Goal: Task Accomplishment & Management: Complete application form

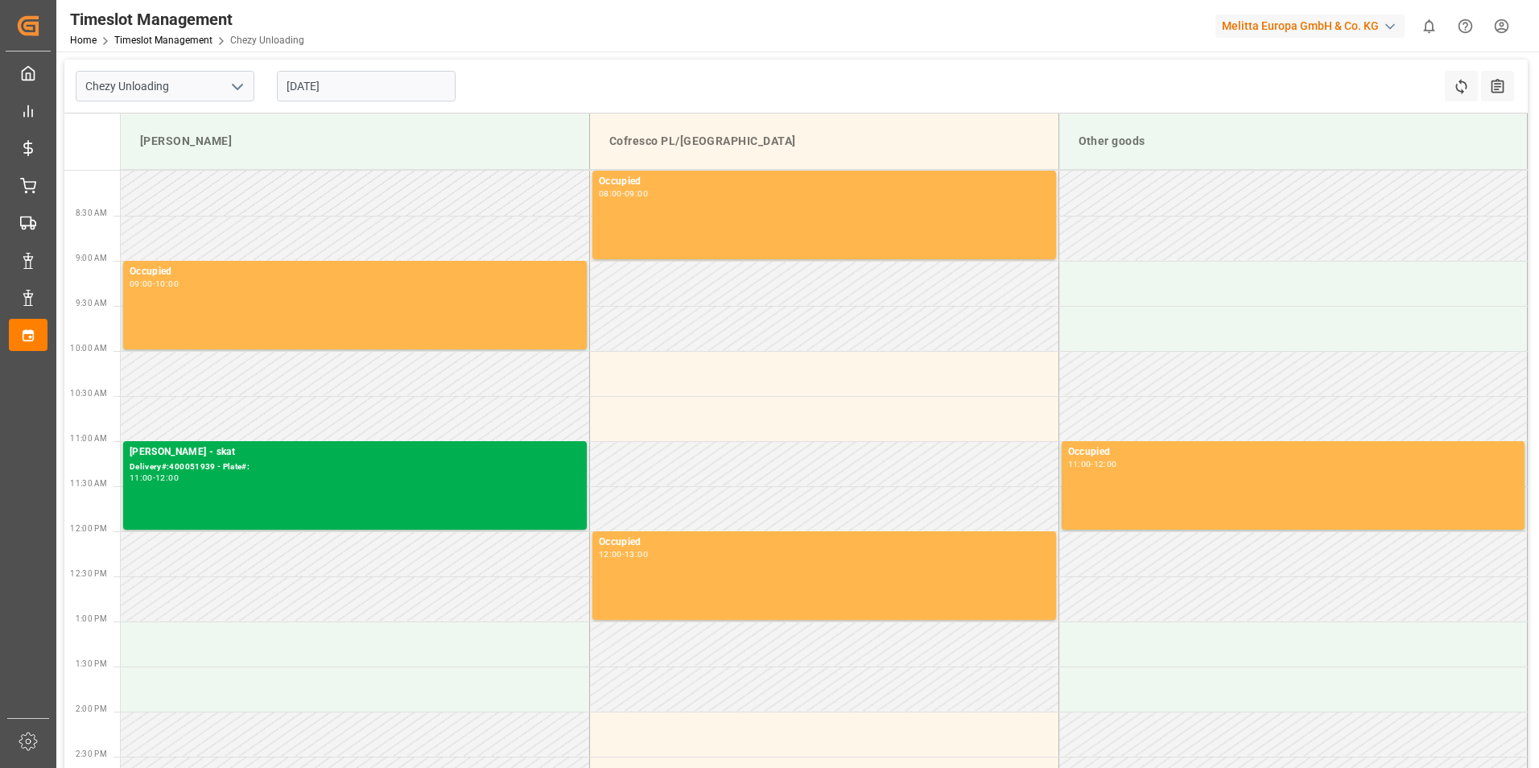
click at [362, 81] on input "[DATE]" at bounding box center [366, 86] width 179 height 31
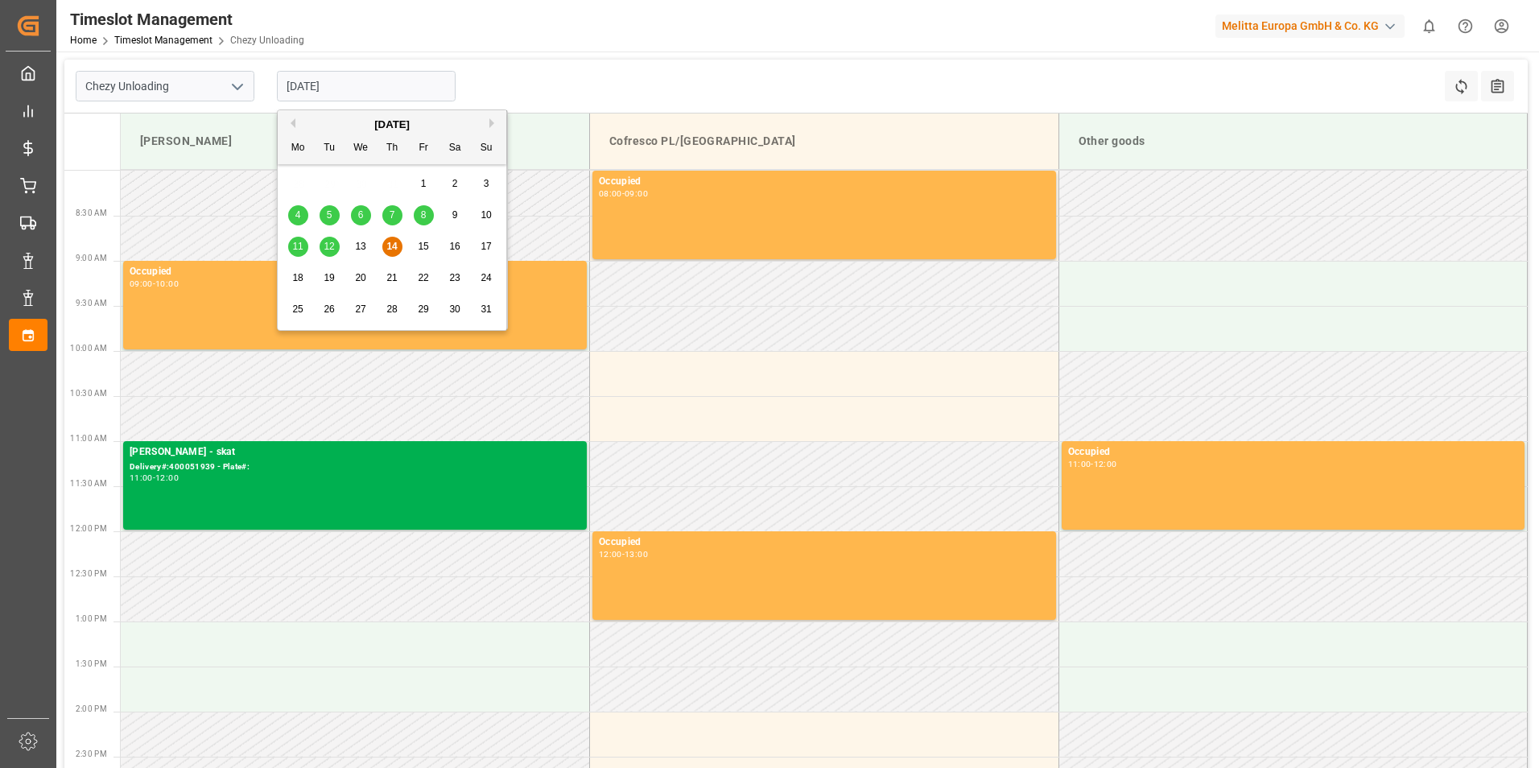
click at [306, 280] on div "18" at bounding box center [298, 278] width 20 height 19
type input "[DATE]"
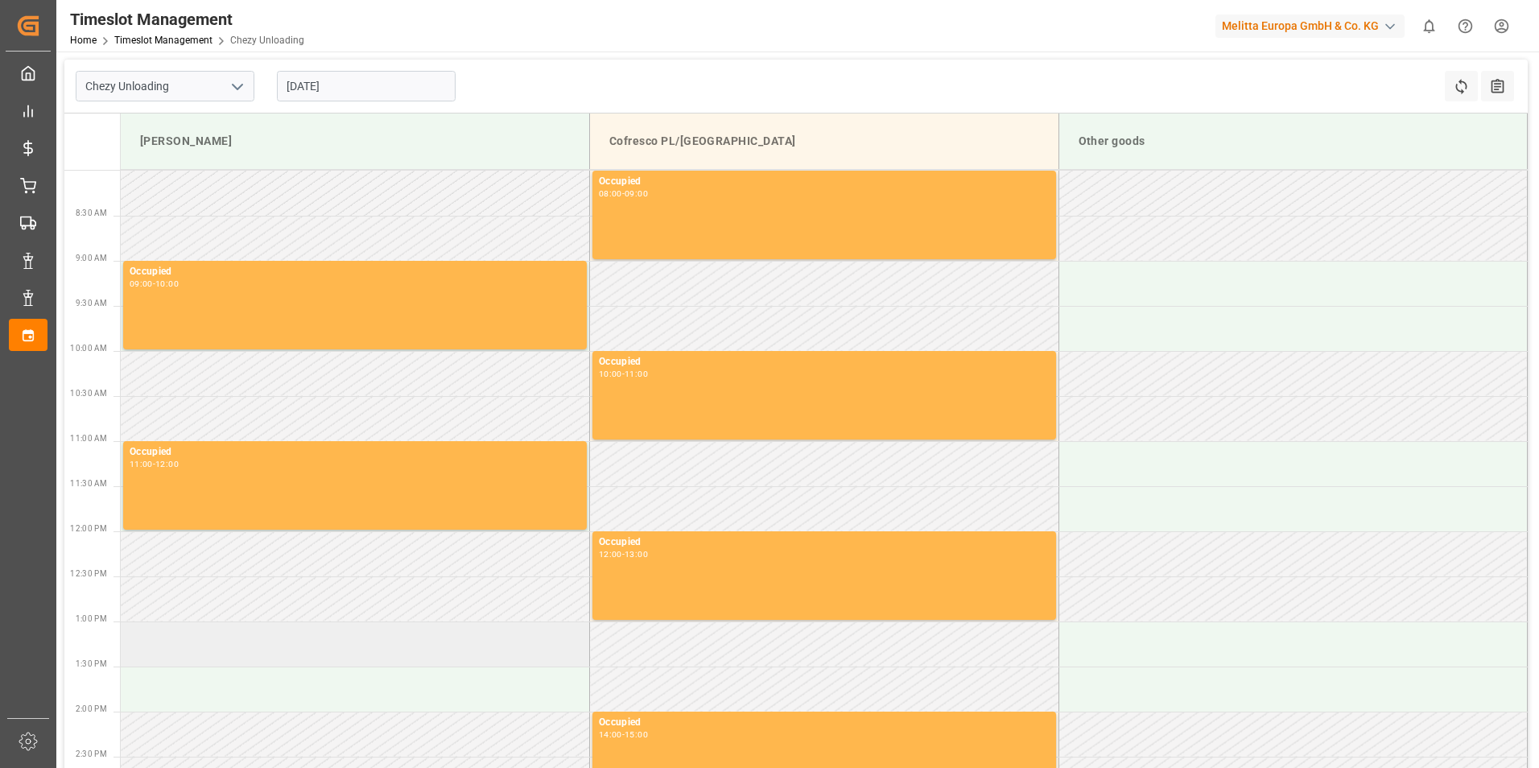
scroll to position [80, 0]
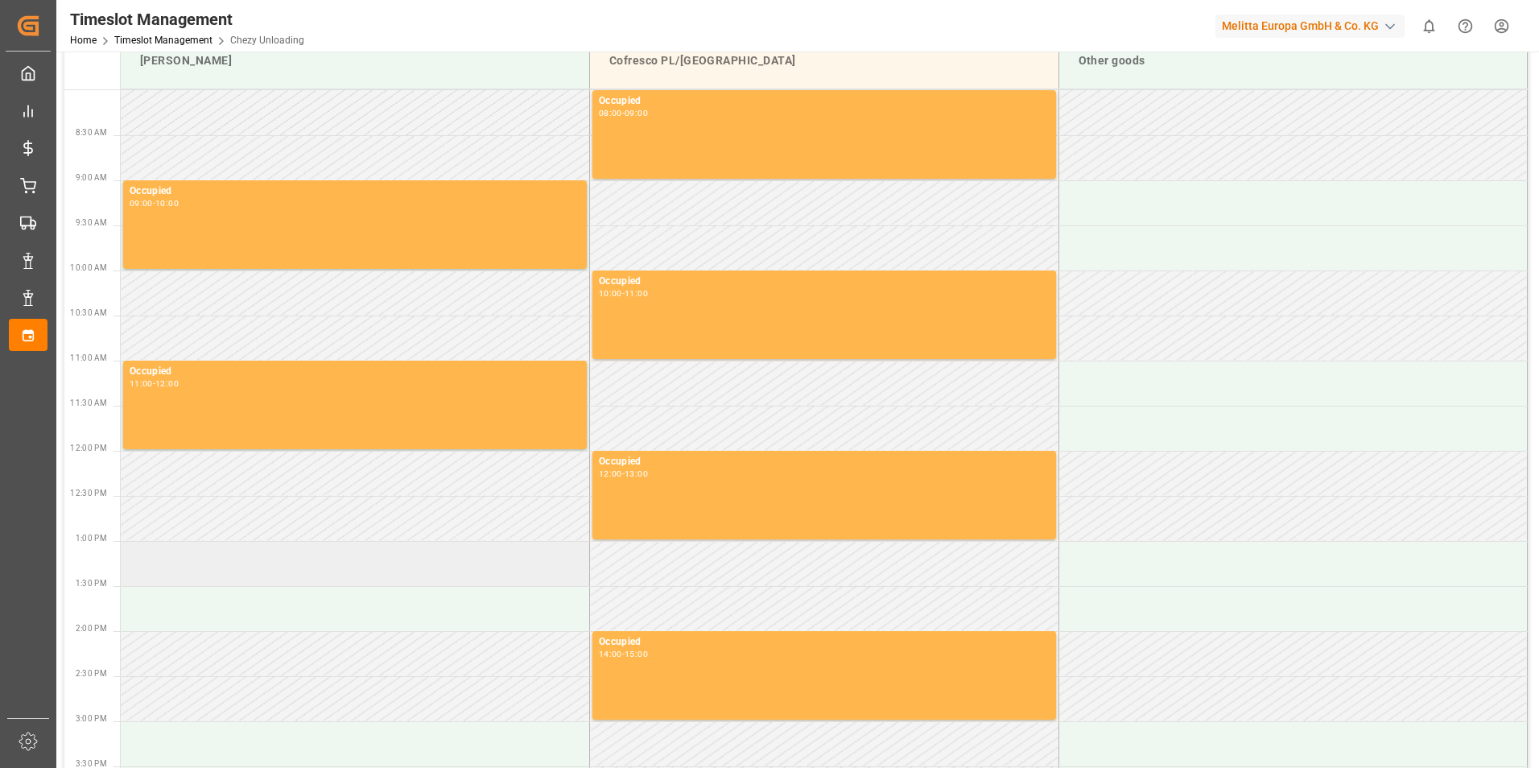
click at [241, 567] on td at bounding box center [355, 563] width 469 height 45
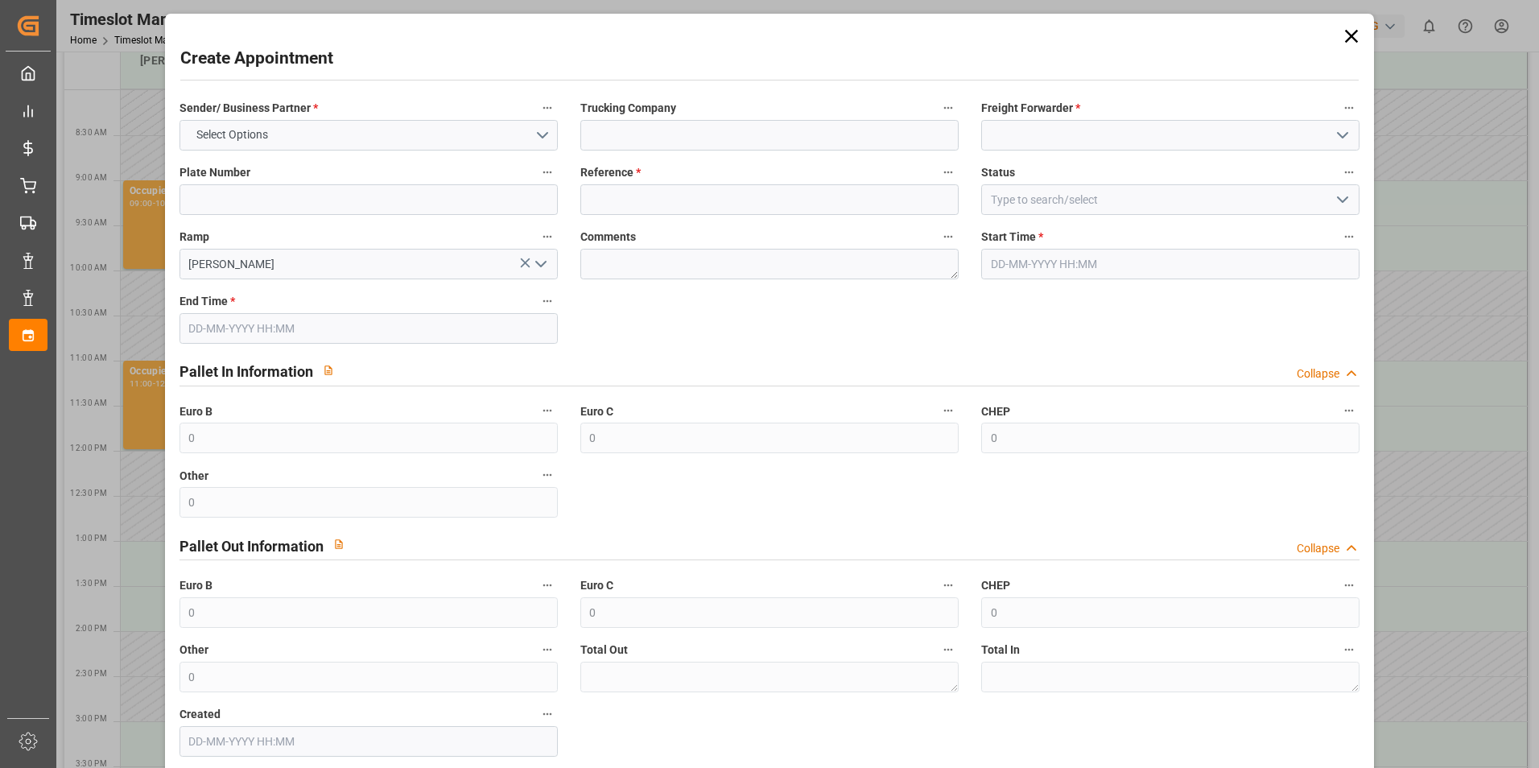
type input "[DATE] 13:00"
type input "[DATE] 14:00"
click at [703, 128] on input at bounding box center [769, 135] width 378 height 31
type input "skat"
click at [1037, 132] on input at bounding box center [1170, 135] width 378 height 31
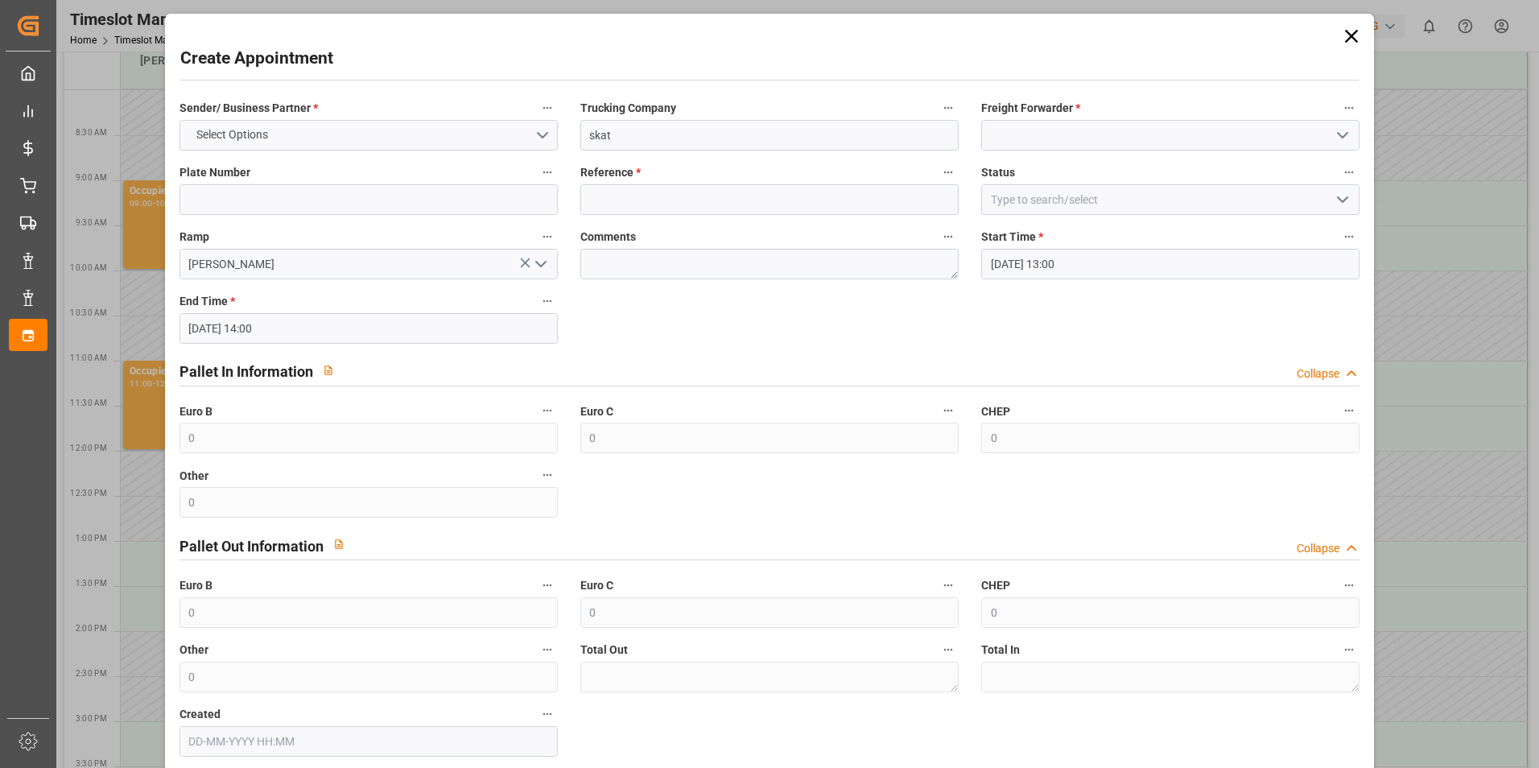
click at [1342, 138] on icon "open menu" at bounding box center [1342, 135] width 19 height 19
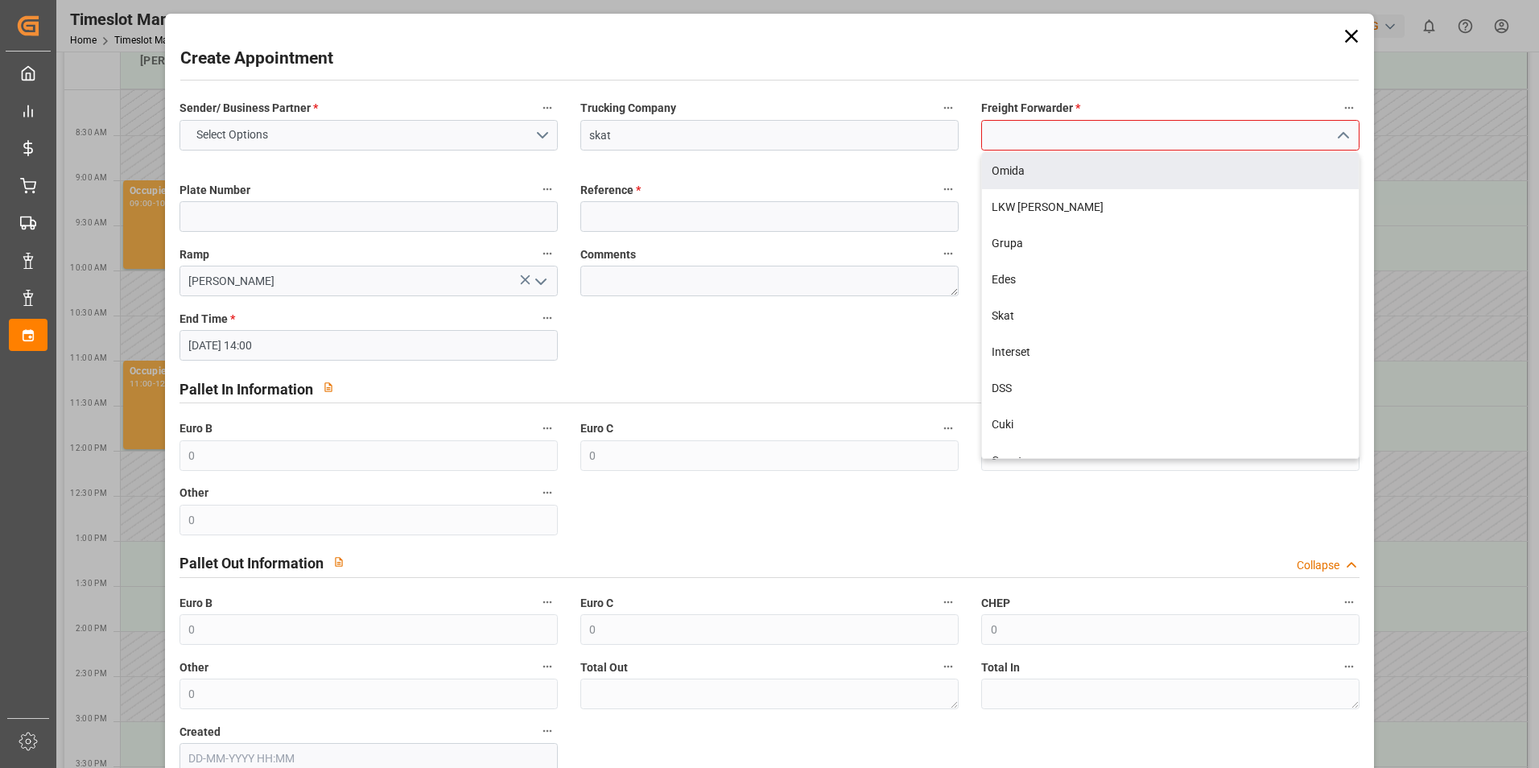
click at [1233, 140] on input at bounding box center [1170, 135] width 378 height 31
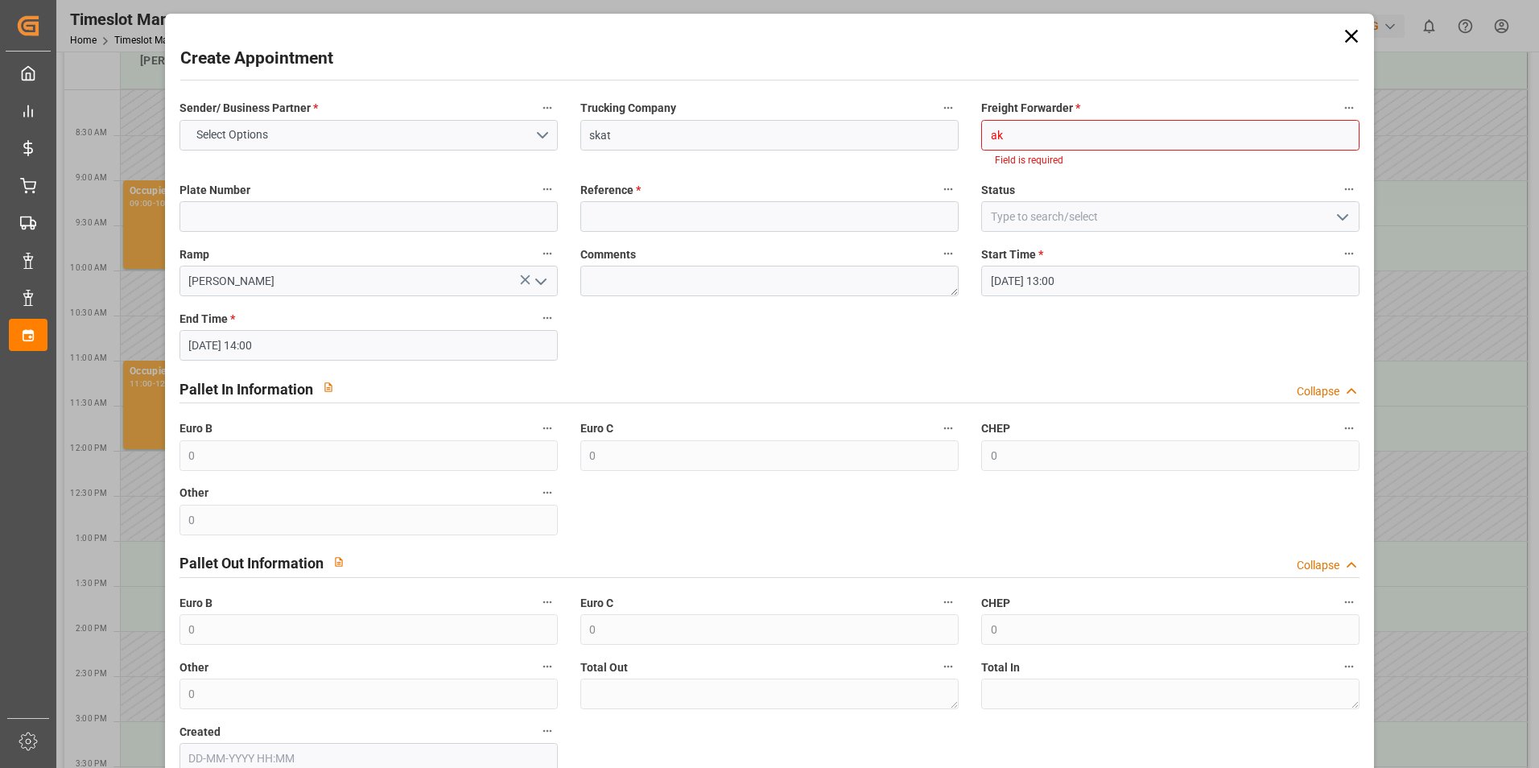
type input "a"
click at [1008, 168] on div "Skat" at bounding box center [1170, 171] width 377 height 36
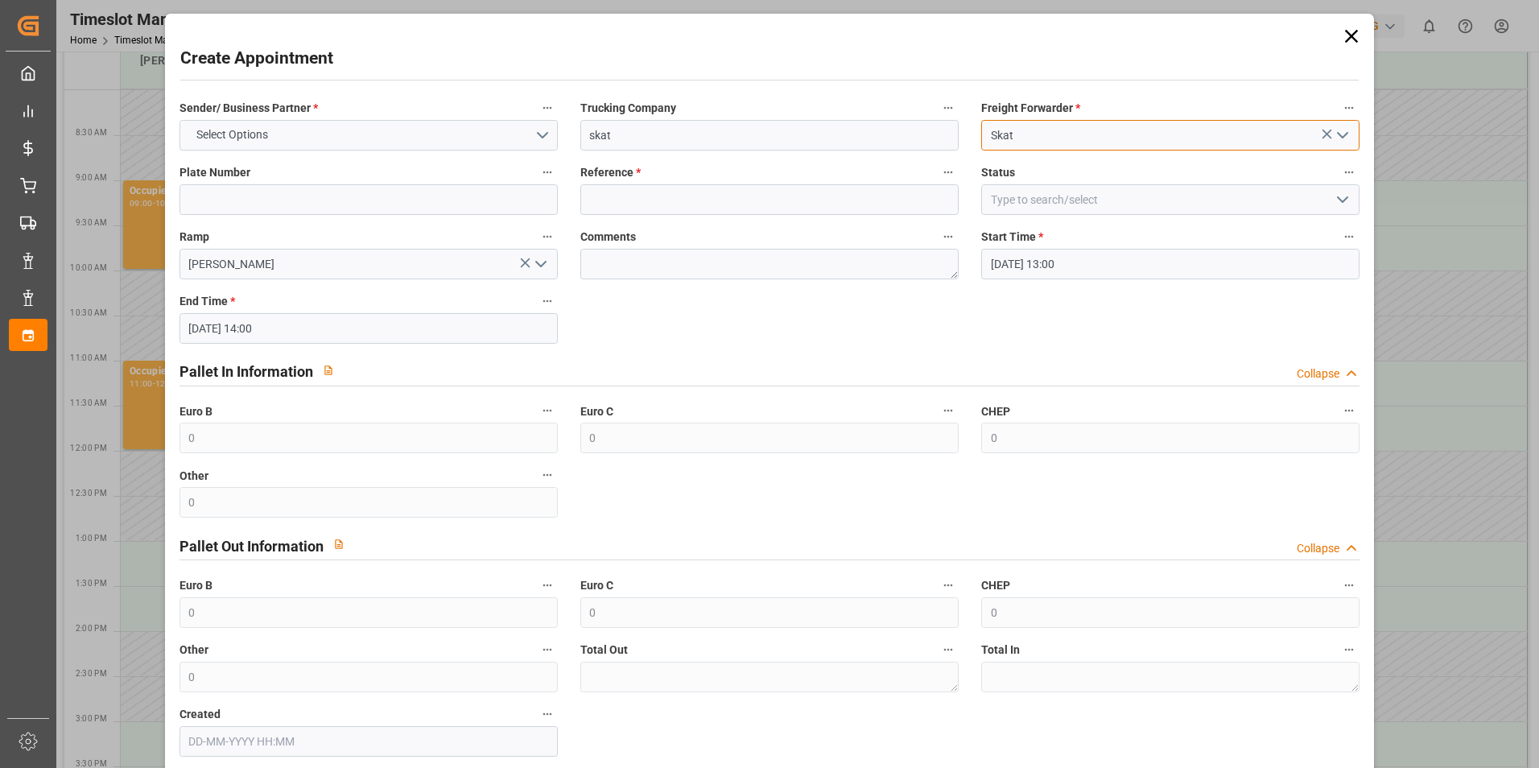
type input "Skat"
click at [810, 221] on div "Comments" at bounding box center [769, 253] width 401 height 64
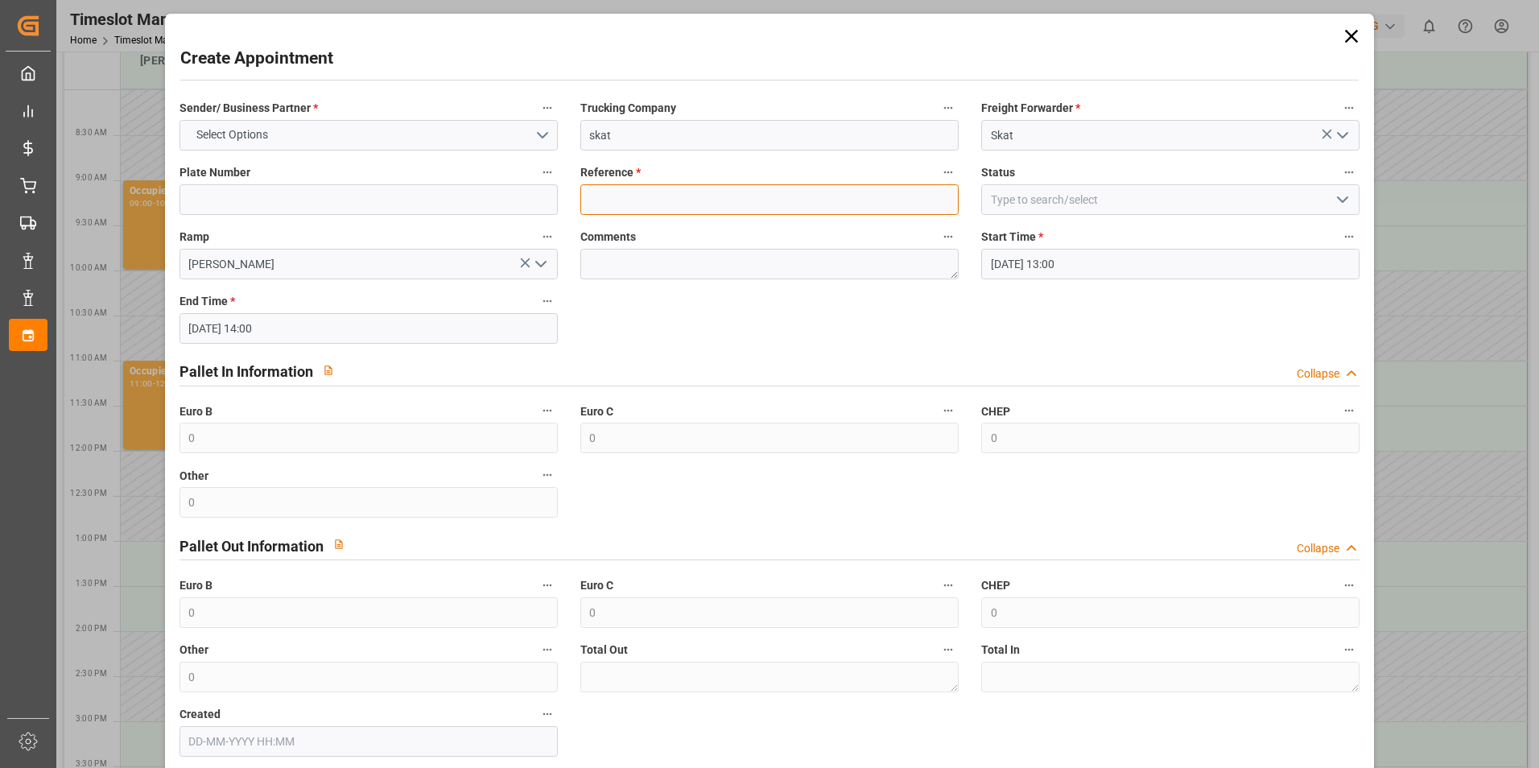
click at [817, 208] on input at bounding box center [769, 199] width 378 height 31
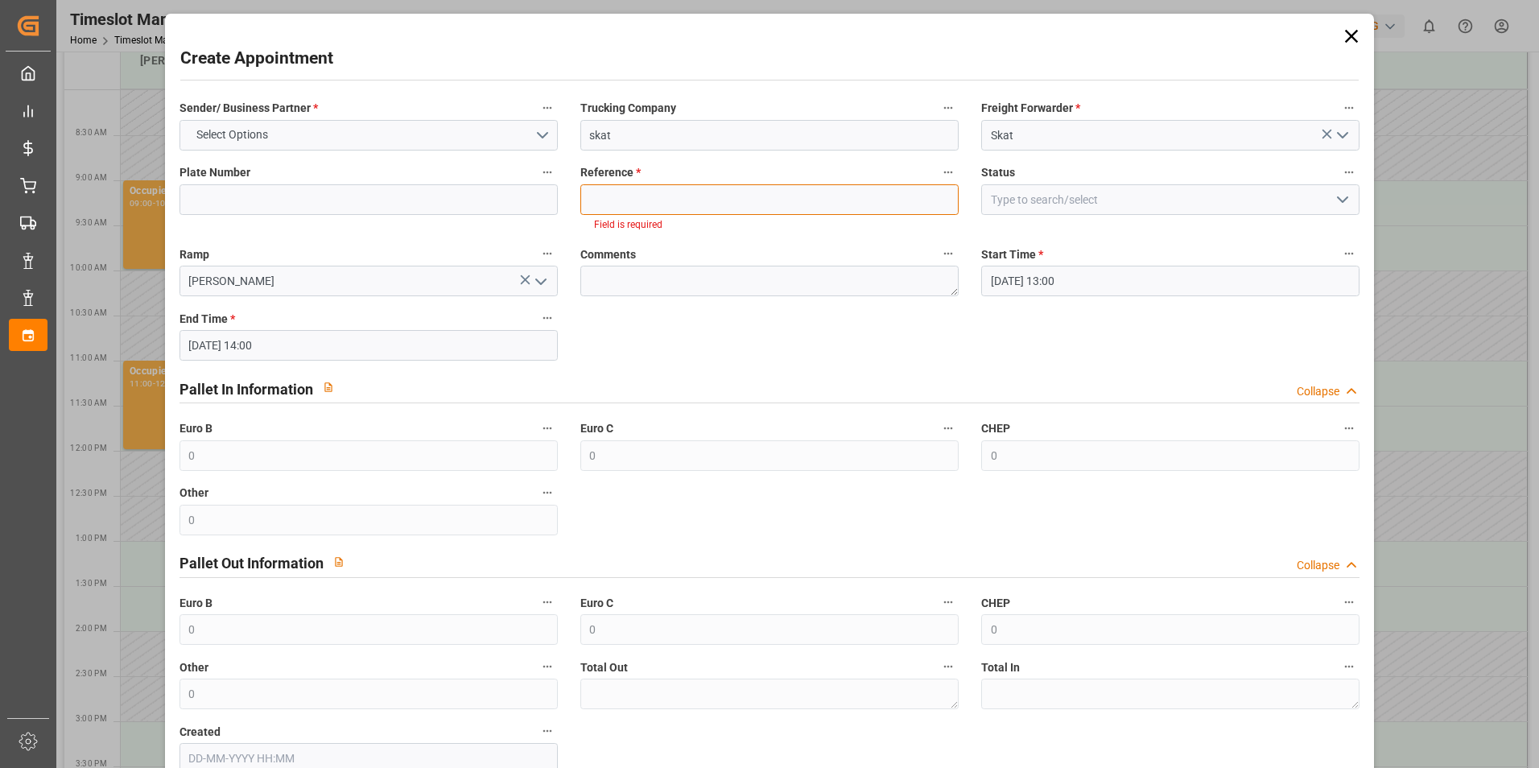
click at [689, 204] on input at bounding box center [769, 199] width 378 height 31
paste input "400052017"
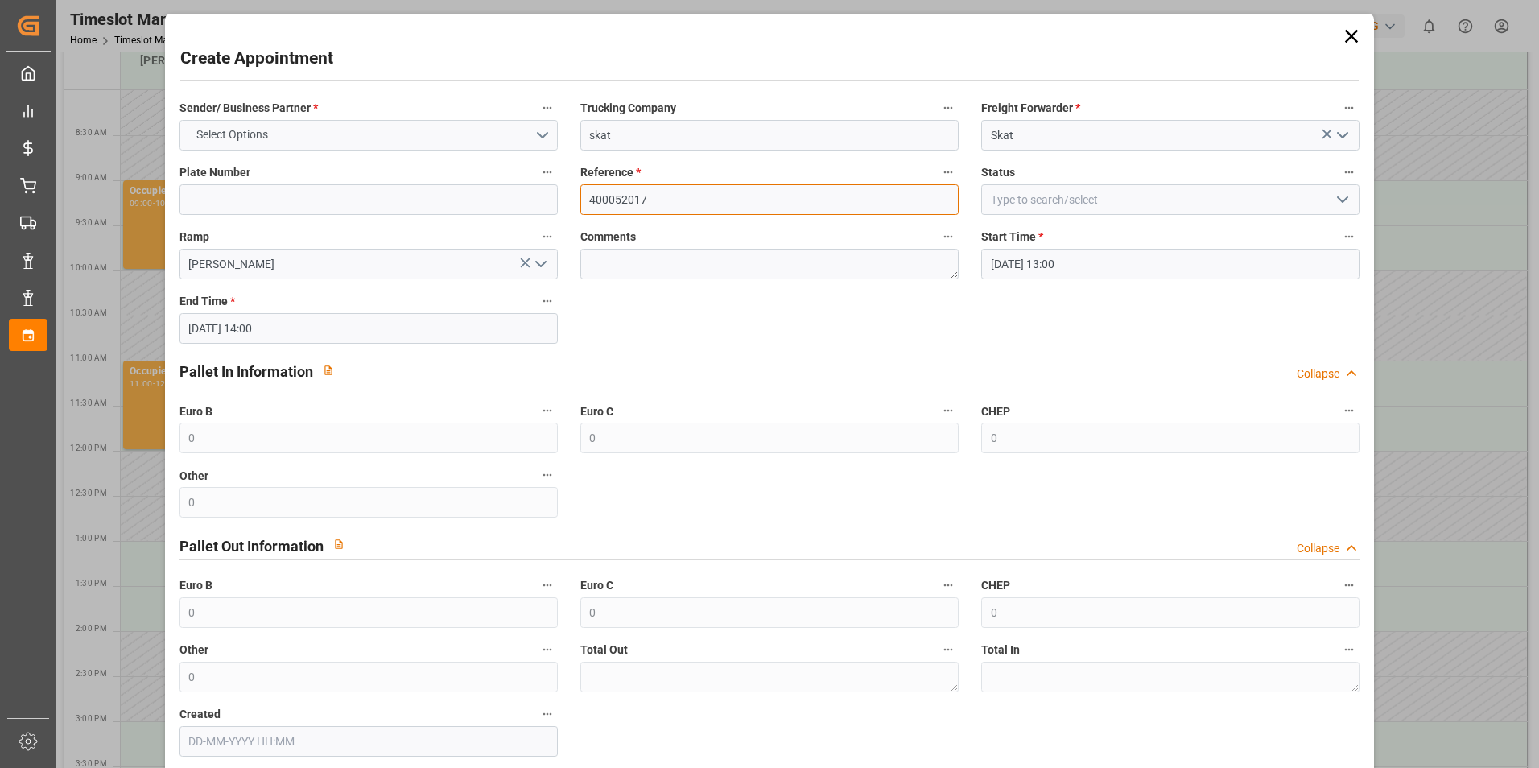
type input "400052017"
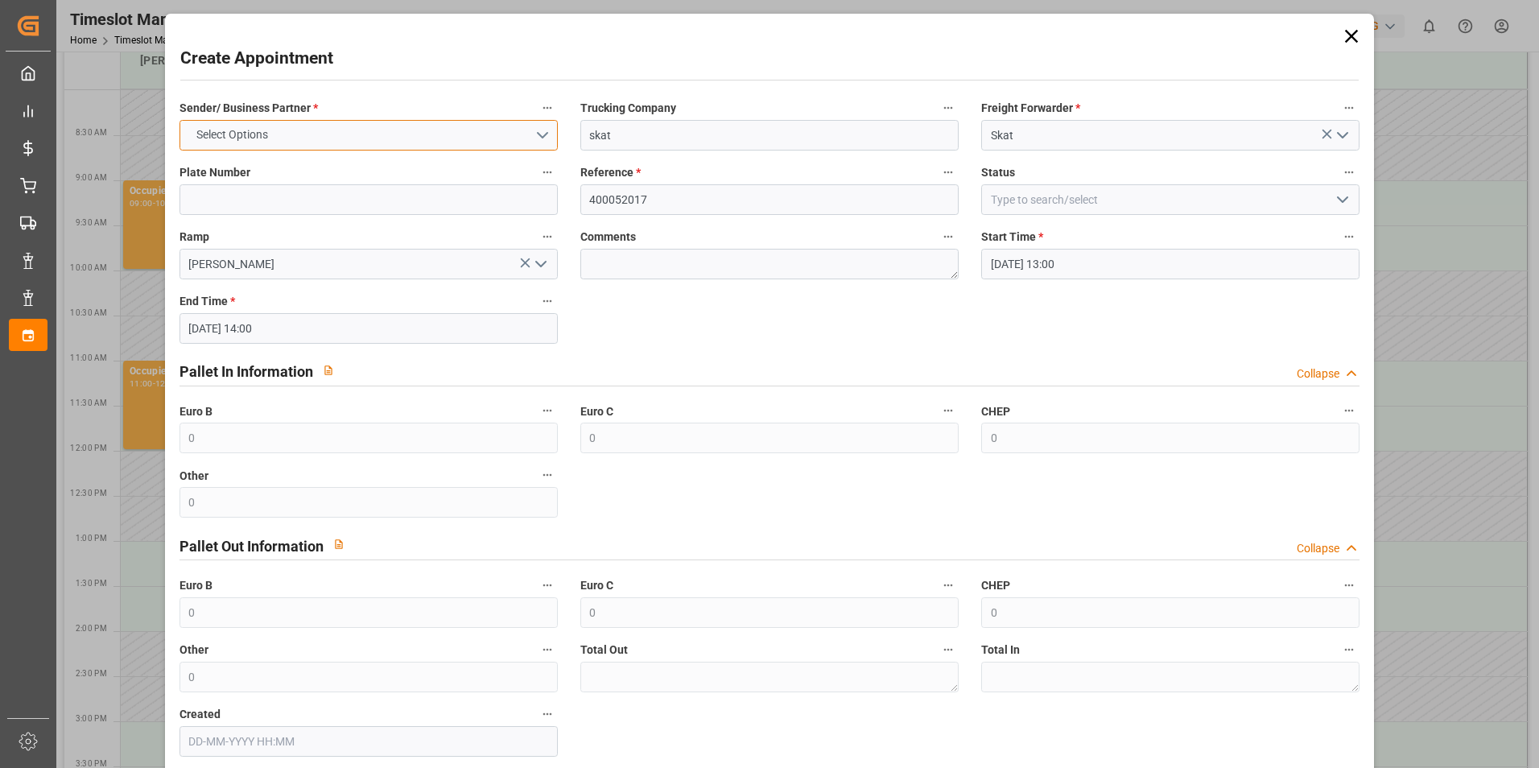
click at [369, 131] on button "Select Options" at bounding box center [368, 135] width 378 height 31
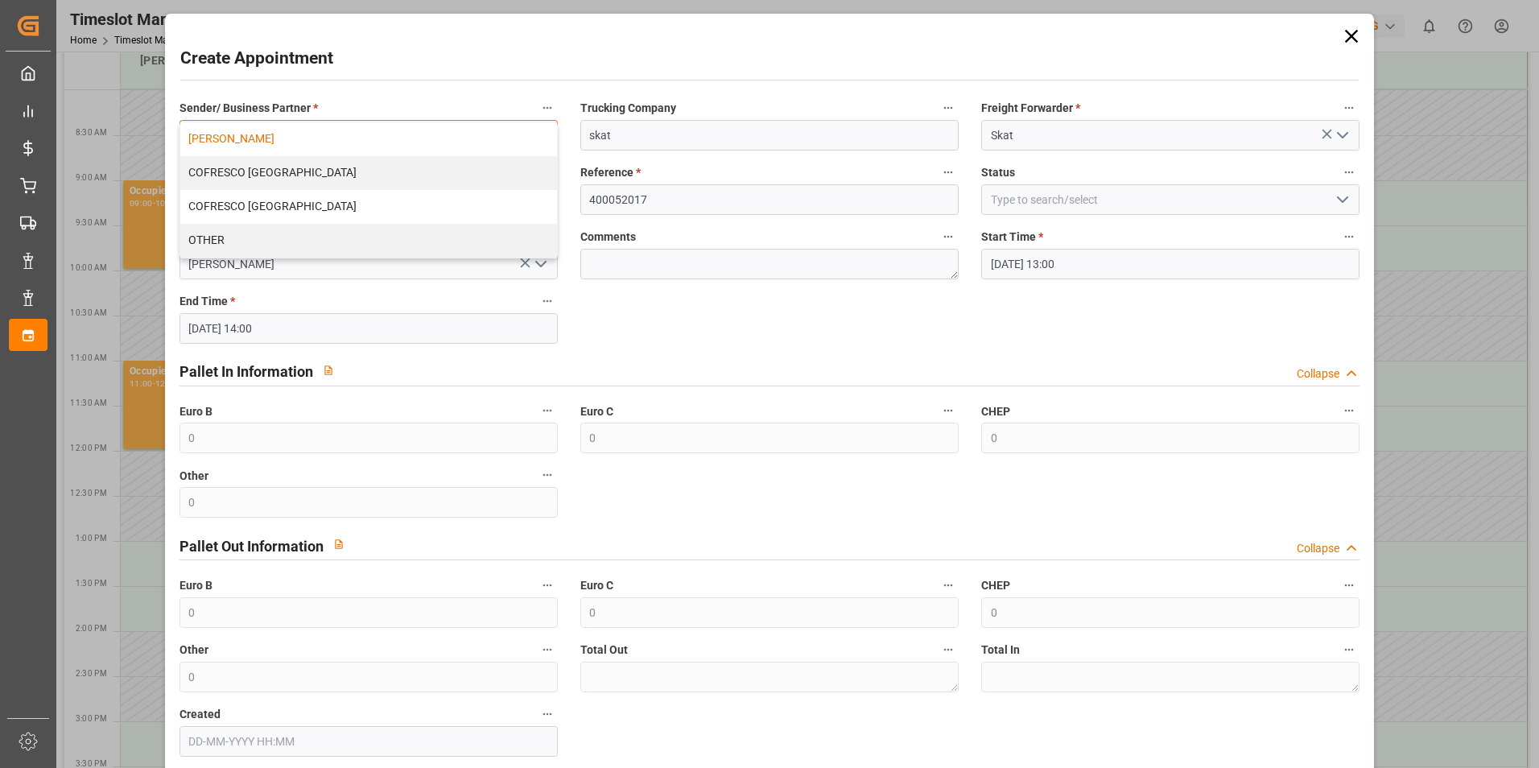
click at [306, 146] on div "[PERSON_NAME]" at bounding box center [368, 139] width 377 height 34
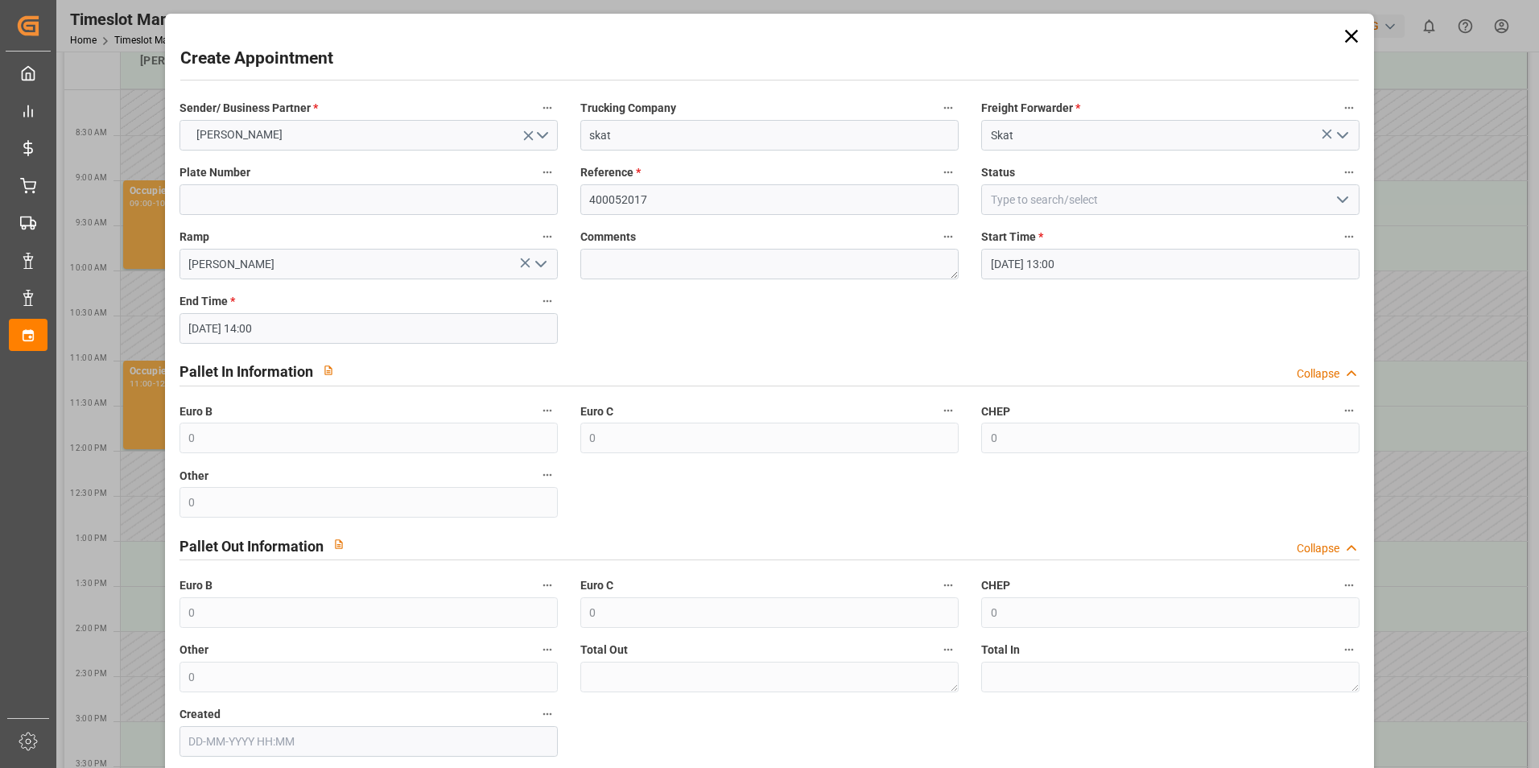
click at [1185, 322] on div "Sender/ Business Partner * [PERSON_NAME] Trucking Company skat Freight Forwarde…" at bounding box center [769, 427] width 1203 height 670
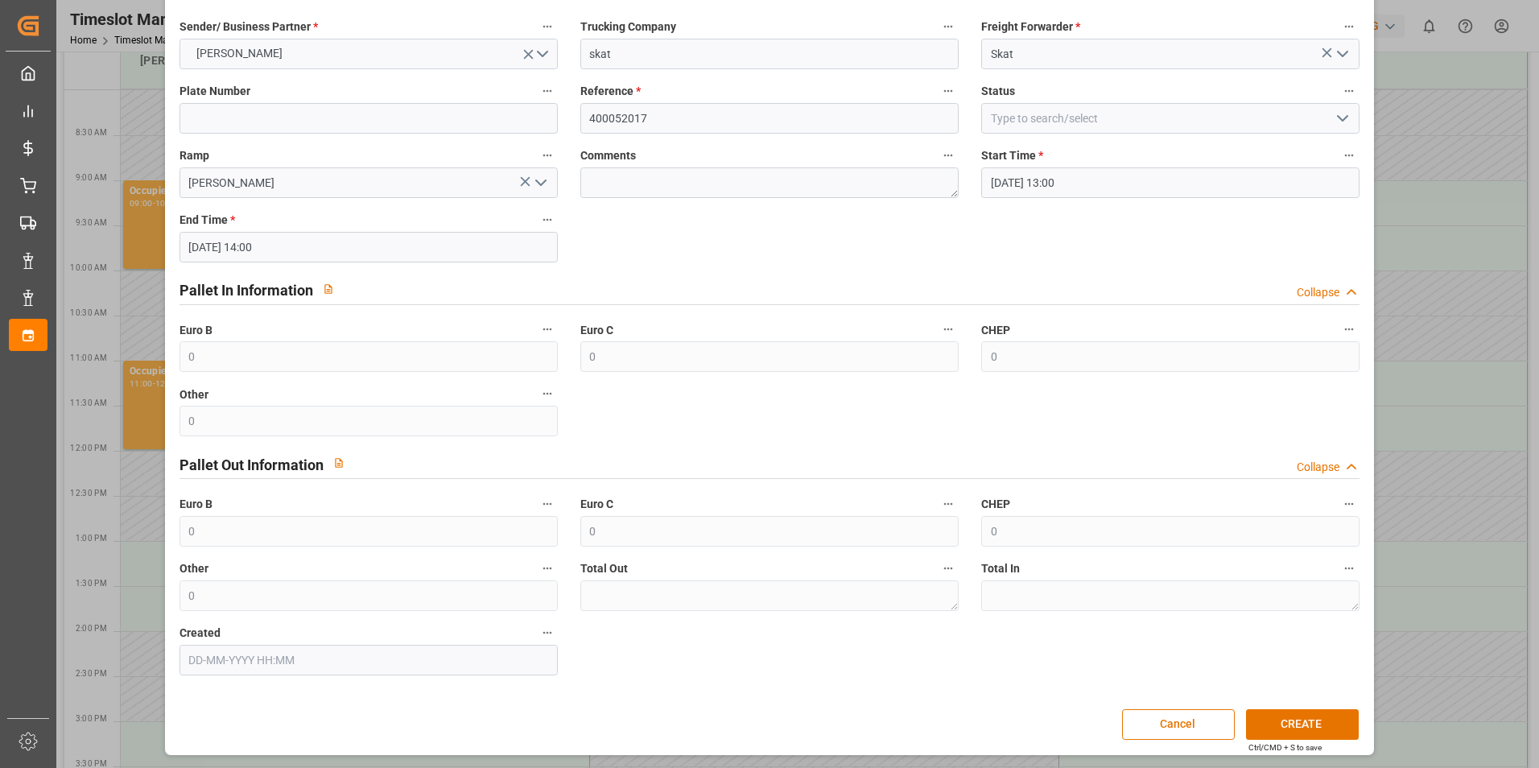
scroll to position [82, 0]
click at [1280, 714] on button "CREATE" at bounding box center [1302, 723] width 113 height 31
